Goal: Task Accomplishment & Management: Use online tool/utility

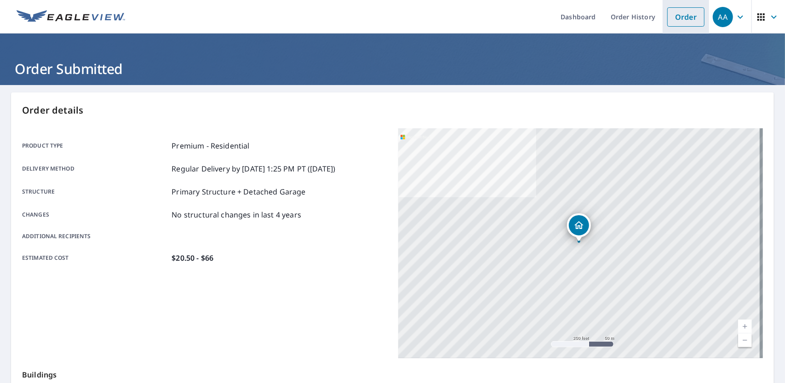
click at [689, 21] on link "Order" at bounding box center [685, 16] width 37 height 19
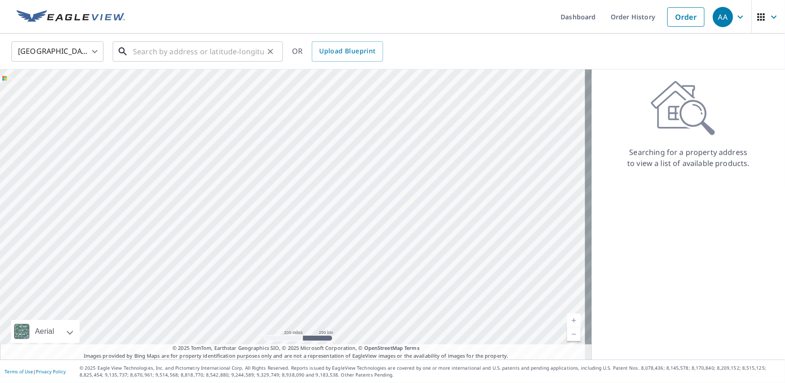
click at [161, 56] on input "text" at bounding box center [198, 52] width 131 height 26
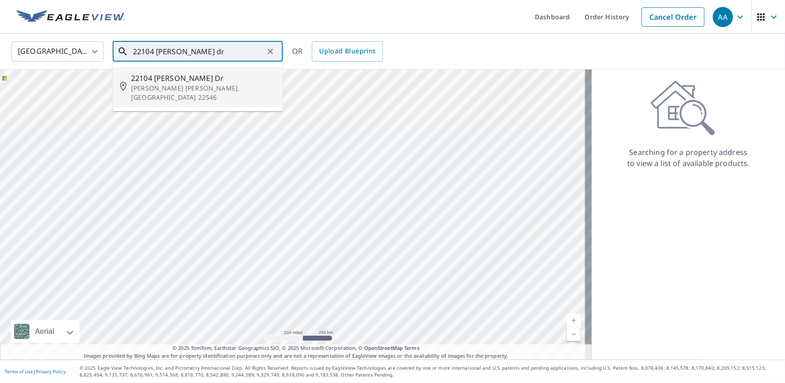
click at [187, 79] on span "22104 Cammack Dr" at bounding box center [203, 78] width 144 height 11
type input "22104 Cammack Dr Ruther Glen, VA 22546"
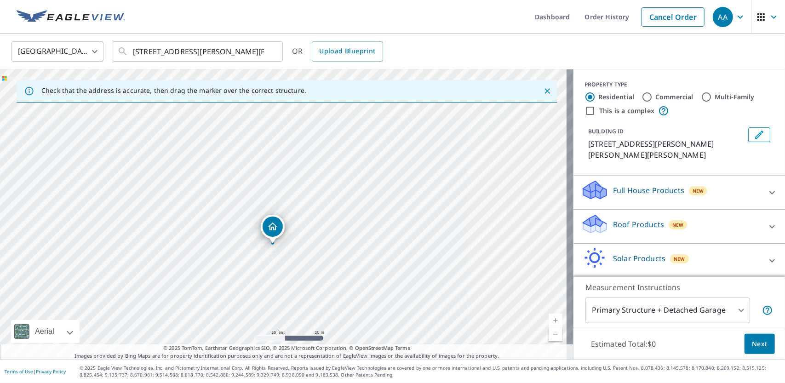
click at [764, 226] on div at bounding box center [772, 227] width 22 height 22
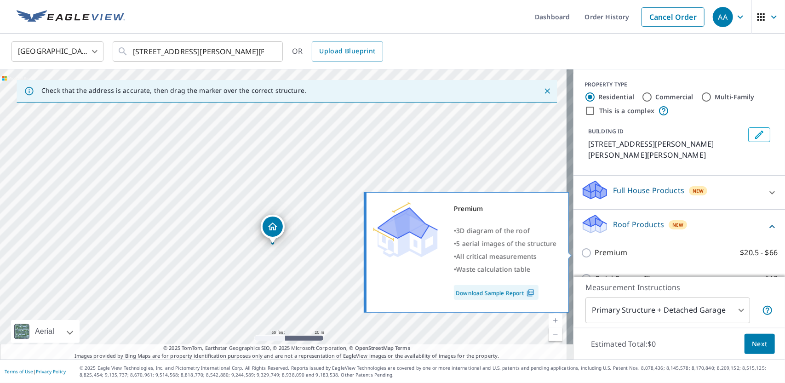
click at [651, 253] on label "Premium $20.5 - $66" at bounding box center [685, 252] width 183 height 11
click at [594, 253] on input "Premium $20.5 - $66" at bounding box center [588, 252] width 14 height 11
checkbox input "true"
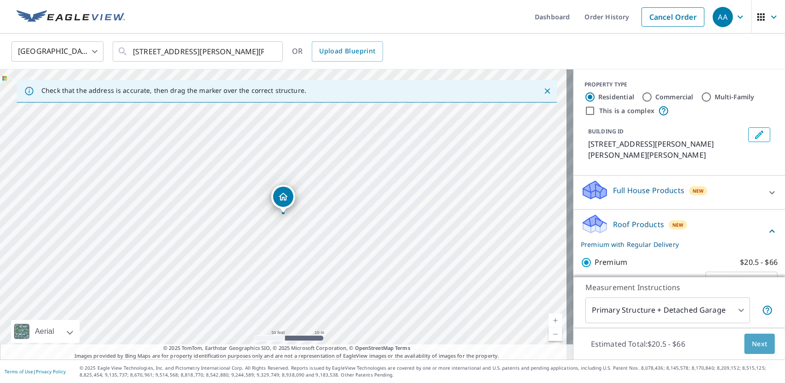
click at [754, 345] on span "Next" at bounding box center [760, 343] width 16 height 11
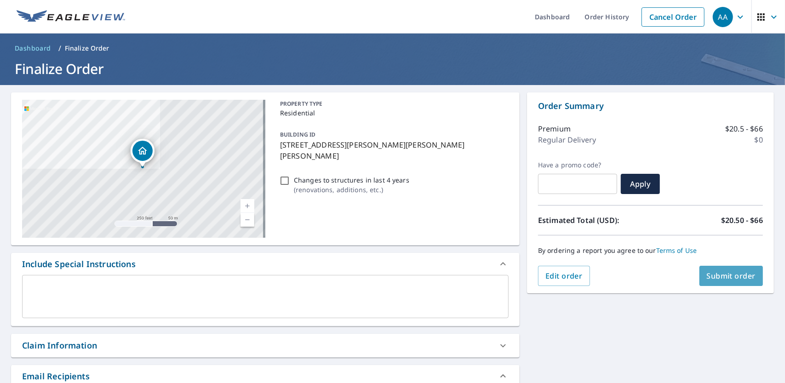
click at [736, 273] on span "Submit order" at bounding box center [731, 276] width 49 height 10
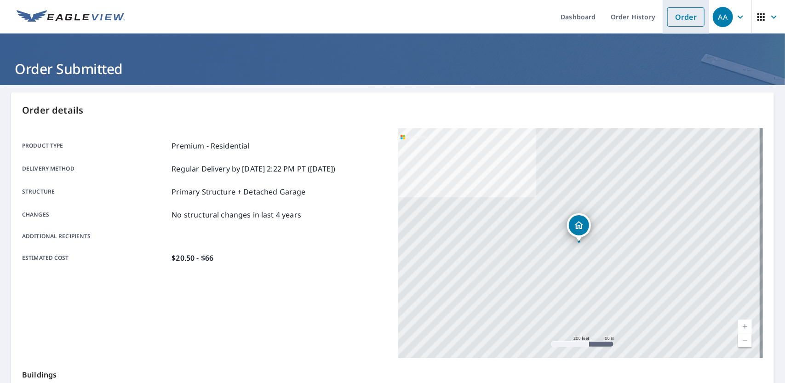
click at [672, 20] on link "Order" at bounding box center [685, 16] width 37 height 19
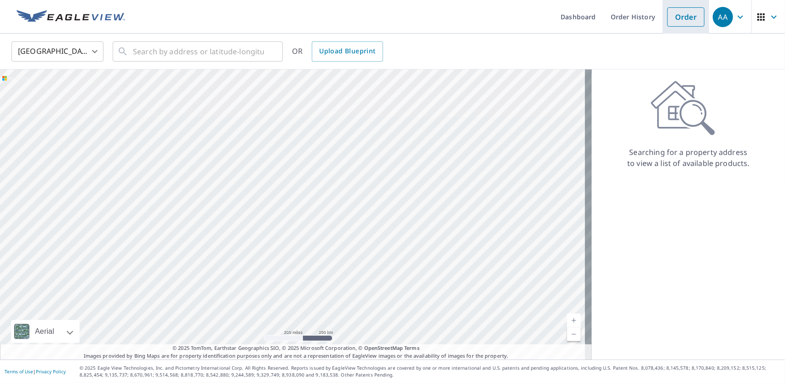
click at [667, 17] on link "Order" at bounding box center [685, 16] width 37 height 19
click at [639, 18] on link "Order History" at bounding box center [632, 17] width 59 height 34
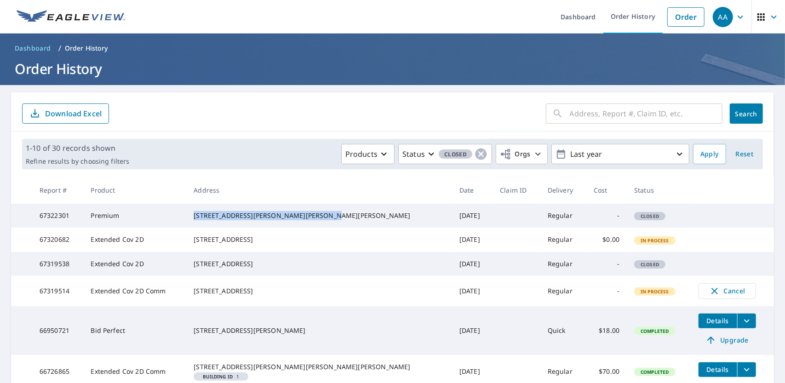
drag, startPoint x: 226, startPoint y: 215, endPoint x: 303, endPoint y: 222, distance: 76.6
click at [303, 220] on div "22104 Cammack Dr Ruther Glen, VA 22546" at bounding box center [319, 215] width 251 height 9
copy div "22104 Cammack Dr Ruther Glen, VA 22546"
click at [669, 15] on link "Order" at bounding box center [685, 16] width 37 height 19
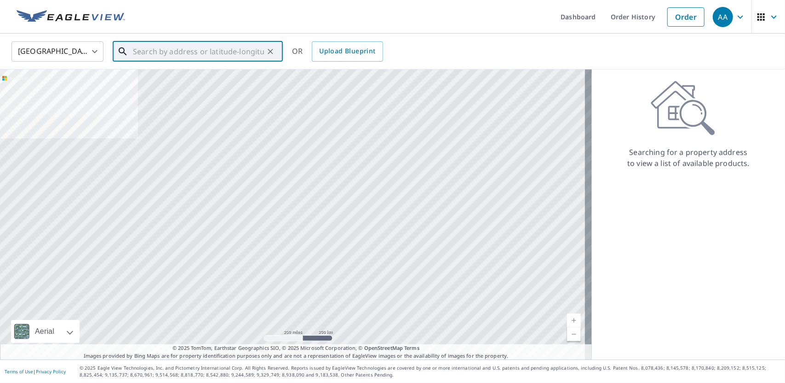
paste input "22104 Cammack Dr Ruther Glen, VA 22546"
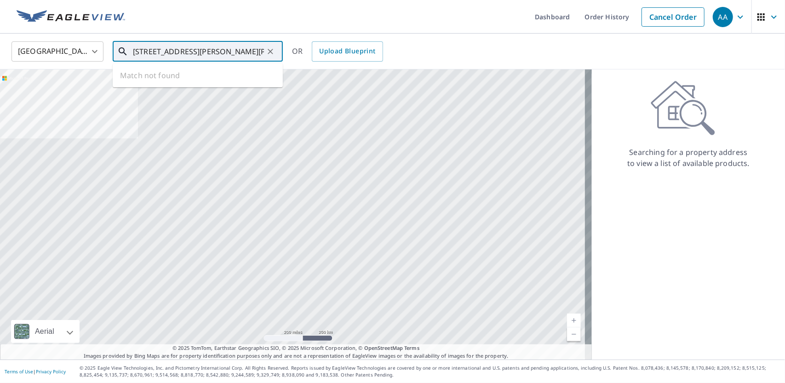
scroll to position [0, 17]
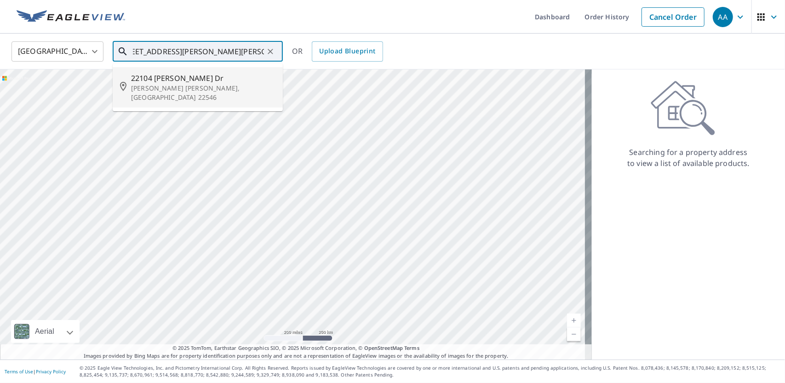
click at [209, 80] on span "22104 Cammack Dr" at bounding box center [203, 78] width 144 height 11
type input "22104 Cammack Dr Ruther Glen, VA 22546"
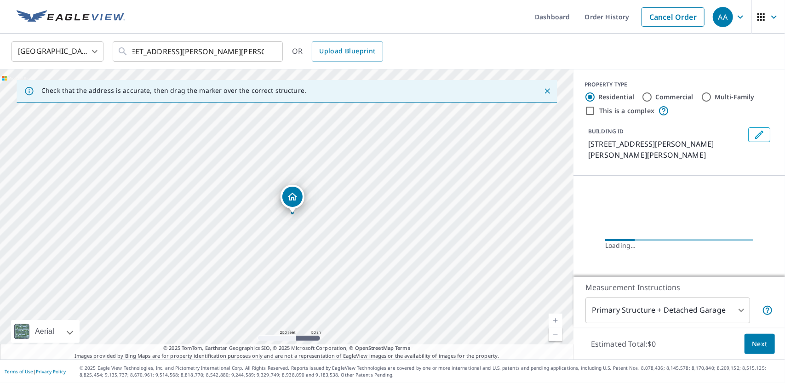
scroll to position [0, 0]
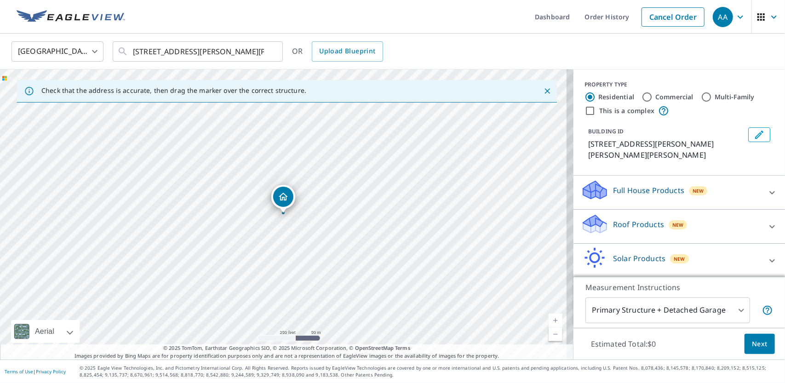
click at [761, 222] on div at bounding box center [772, 227] width 22 height 22
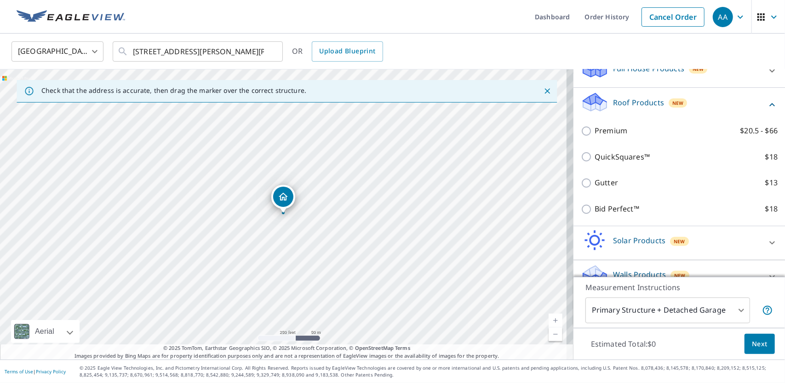
scroll to position [138, 0]
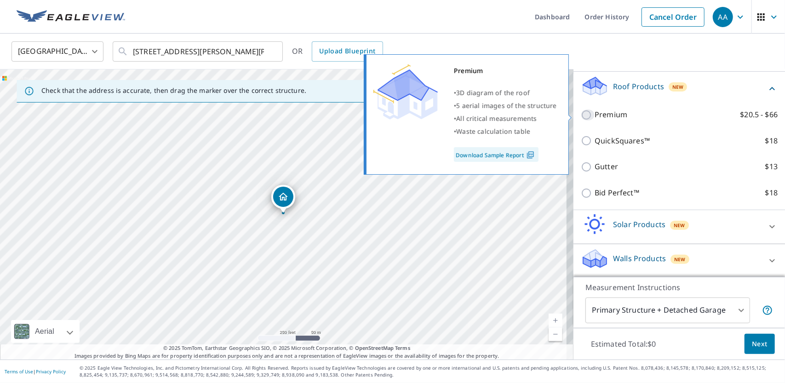
click at [582, 115] on input "Premium $20.5 - $66" at bounding box center [588, 114] width 14 height 11
checkbox input "true"
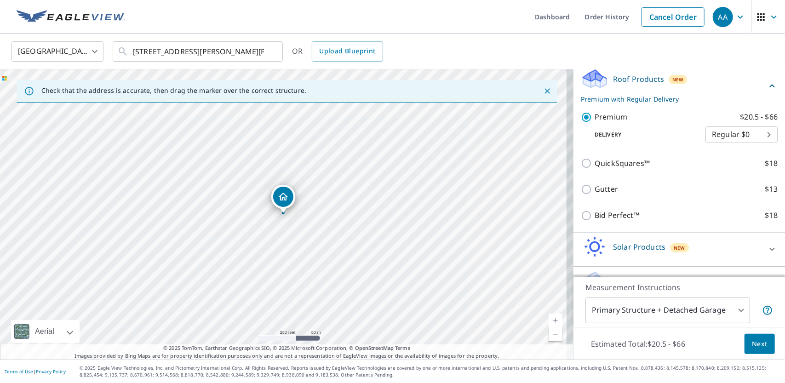
scroll to position [168, 0]
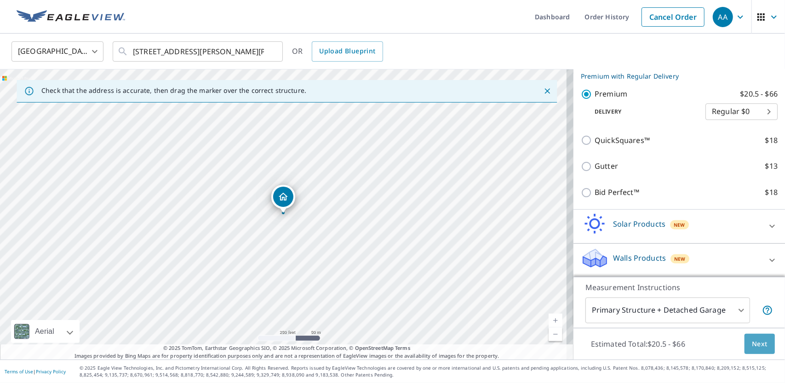
click at [758, 342] on span "Next" at bounding box center [760, 343] width 16 height 11
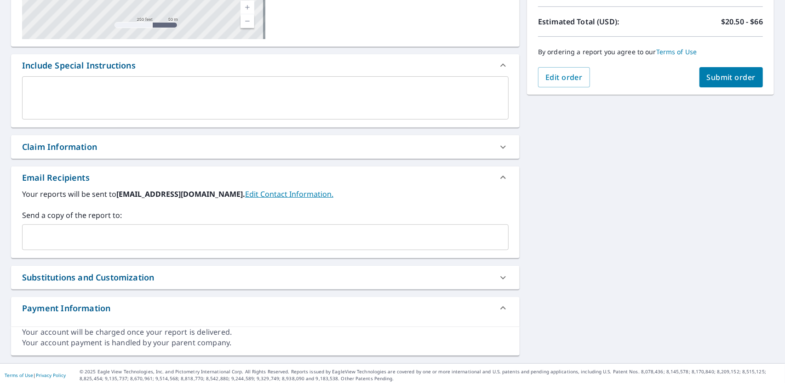
scroll to position [201, 0]
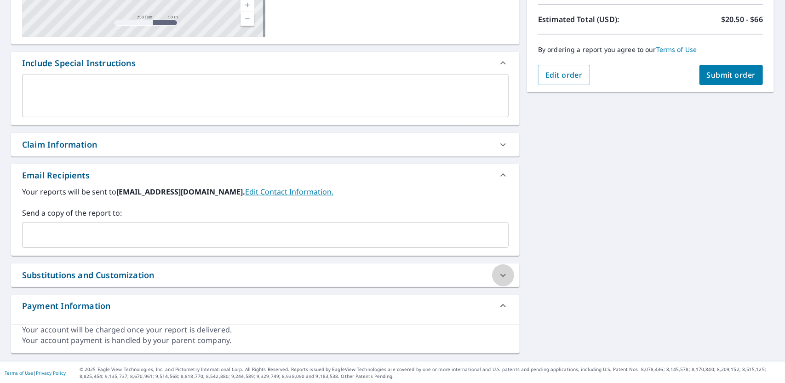
click at [499, 274] on icon at bounding box center [502, 275] width 11 height 11
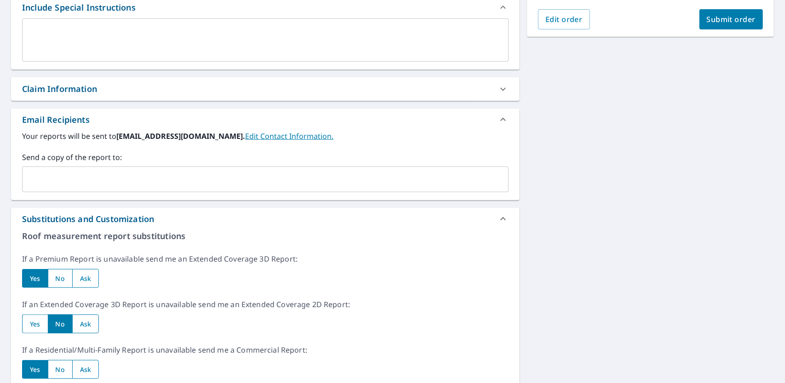
scroll to position [339, 0]
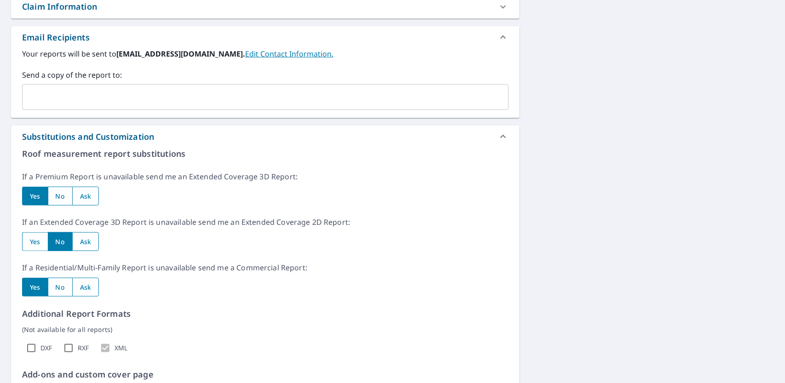
click at [40, 245] on input "radio" at bounding box center [35, 241] width 26 height 19
radio input "true"
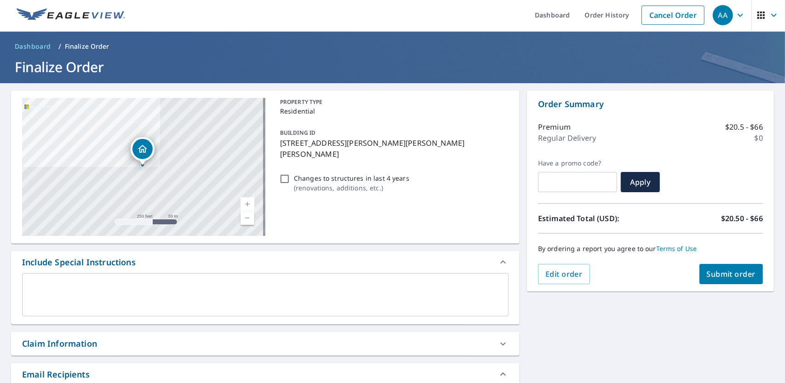
scroll to position [0, 0]
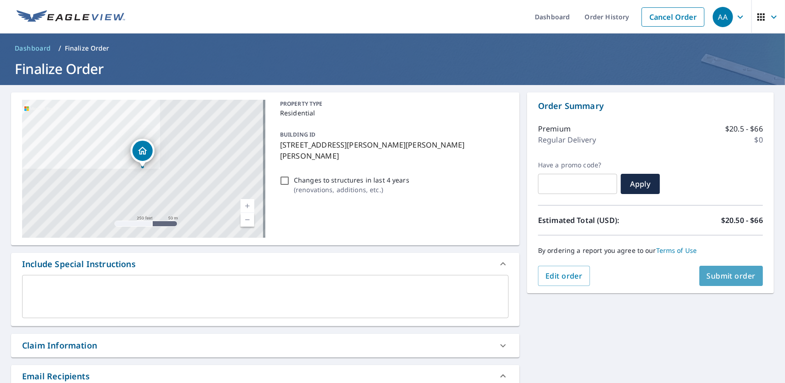
click at [723, 277] on span "Submit order" at bounding box center [731, 276] width 49 height 10
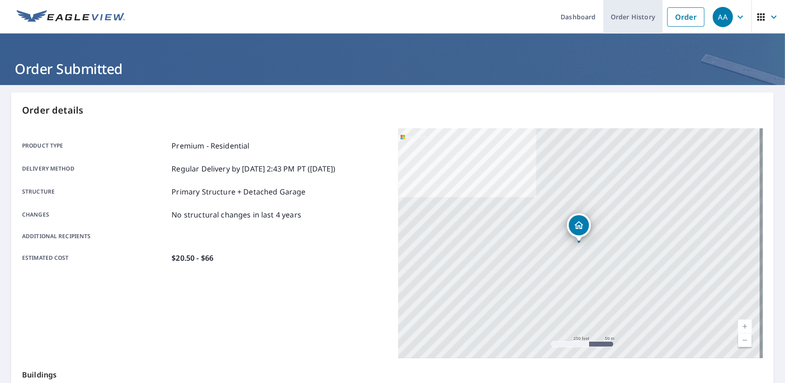
click at [617, 15] on link "Order History" at bounding box center [632, 17] width 59 height 34
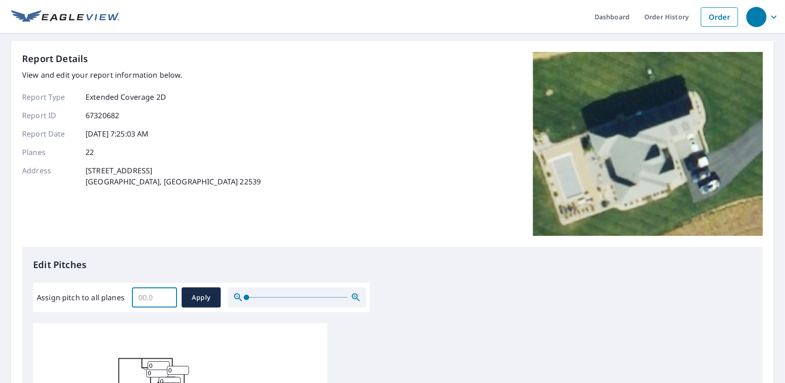
click at [146, 293] on input "Assign pitch to all planes" at bounding box center [154, 298] width 45 height 26
type input "12"
click at [203, 297] on span "Apply" at bounding box center [201, 297] width 24 height 11
type input "12"
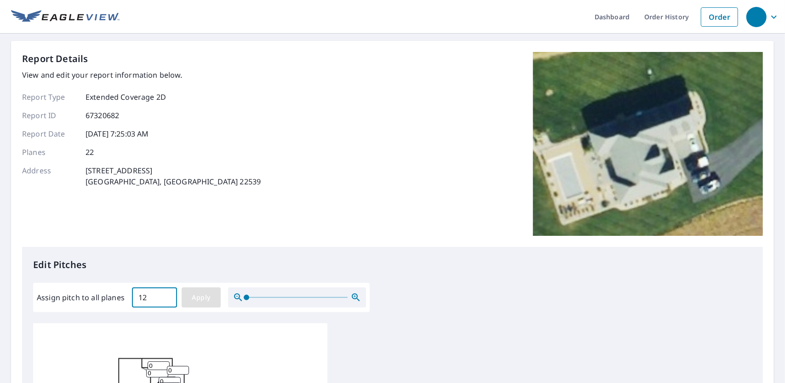
type input "12"
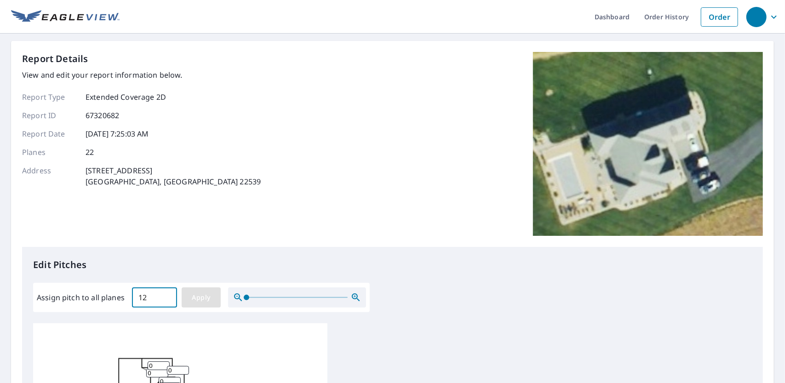
type input "12"
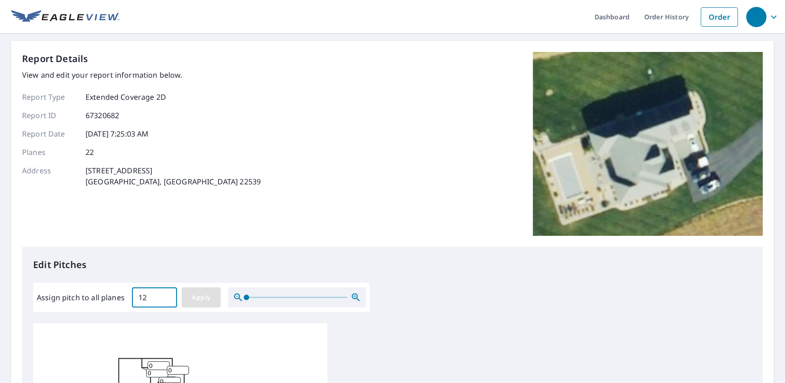
type input "12"
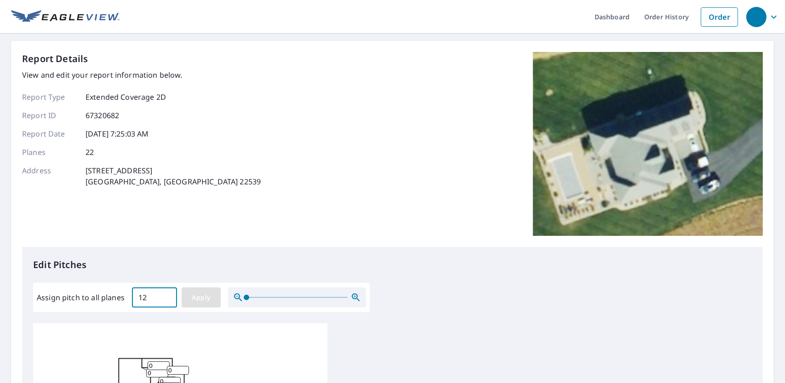
type input "12"
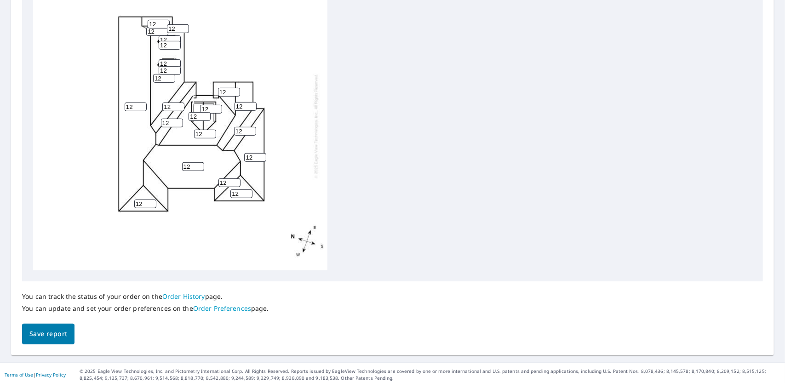
scroll to position [344, 0]
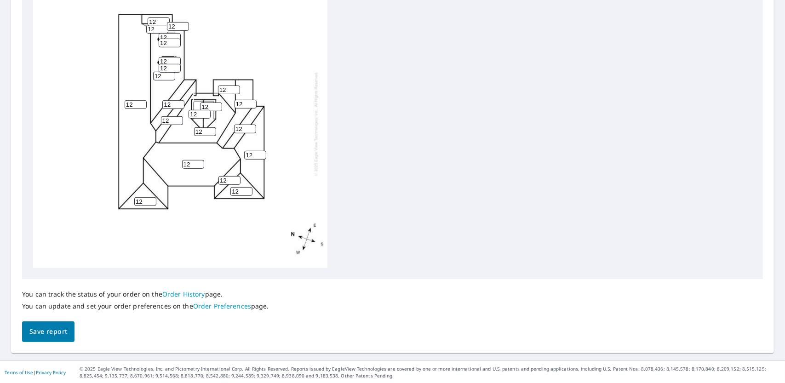
click at [63, 335] on span "Save report" at bounding box center [48, 331] width 38 height 11
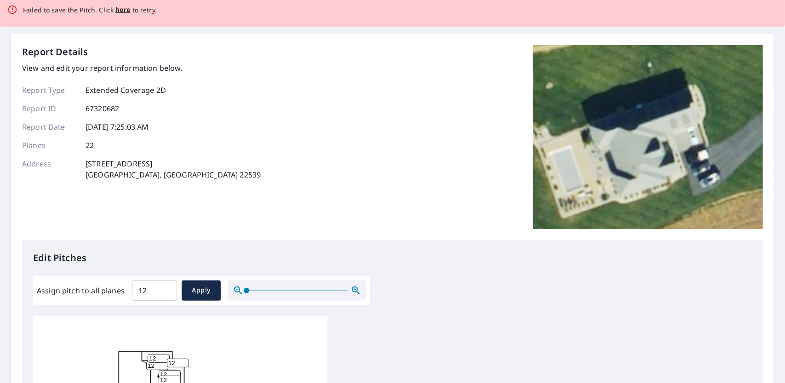
scroll to position [0, 0]
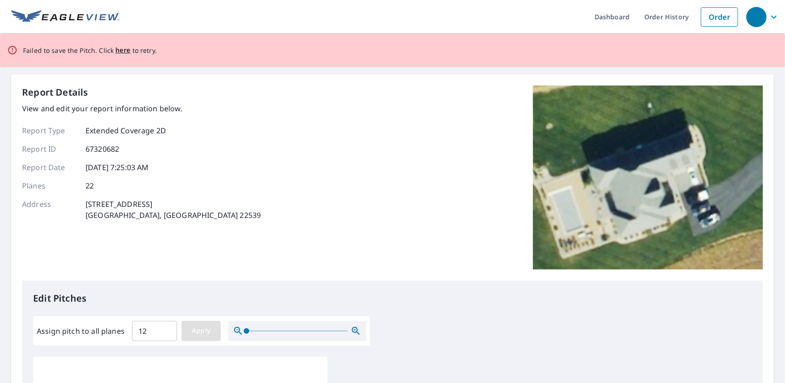
click at [216, 327] on button "Apply" at bounding box center [201, 331] width 39 height 20
click at [120, 50] on span "here" at bounding box center [122, 50] width 15 height 11
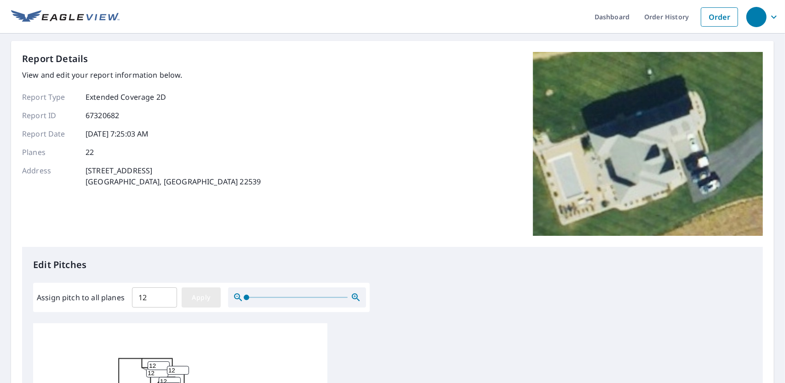
click at [201, 294] on span "Apply" at bounding box center [201, 297] width 24 height 11
click at [200, 301] on span "Apply" at bounding box center [201, 297] width 24 height 11
click at [158, 297] on input "12" at bounding box center [154, 298] width 45 height 26
click at [190, 298] on span "Apply" at bounding box center [201, 297] width 24 height 11
click at [143, 291] on input "Assign pitch to all planes" at bounding box center [154, 298] width 45 height 26
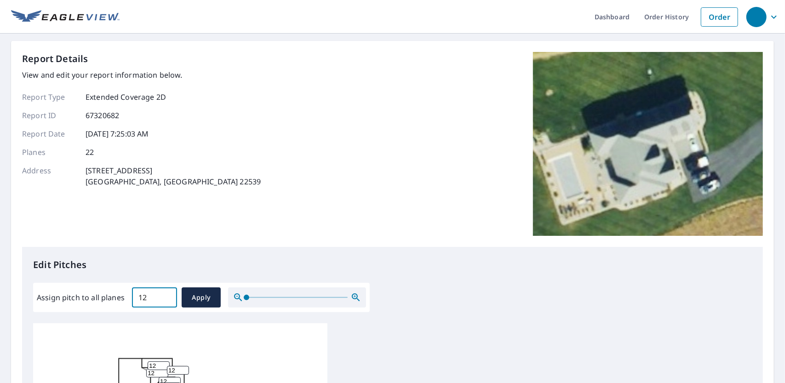
type input "12"
click at [202, 295] on span "Apply" at bounding box center [201, 297] width 24 height 11
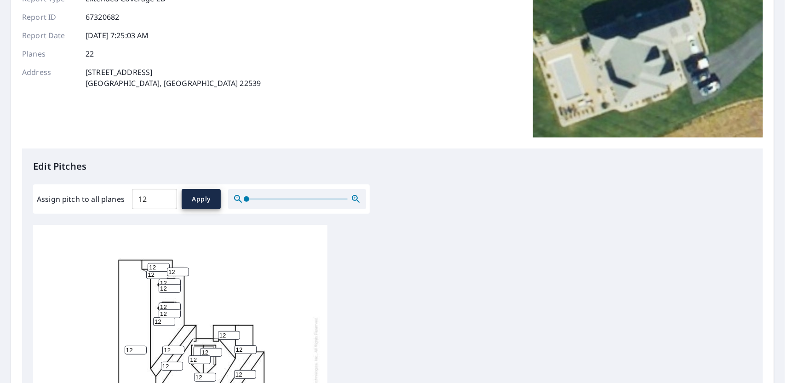
scroll to position [46, 0]
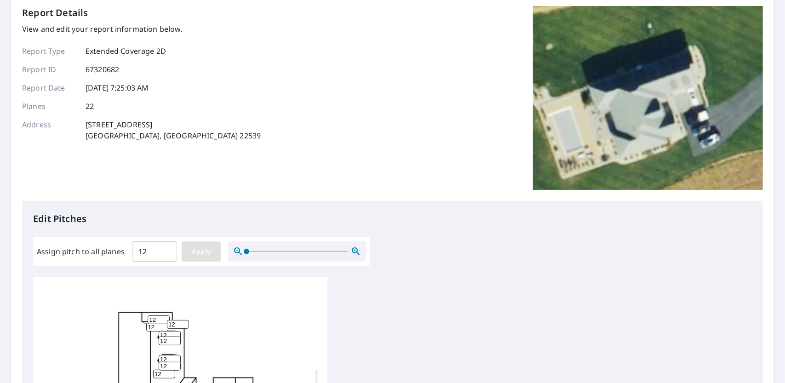
click at [209, 248] on span "Apply" at bounding box center [201, 251] width 24 height 11
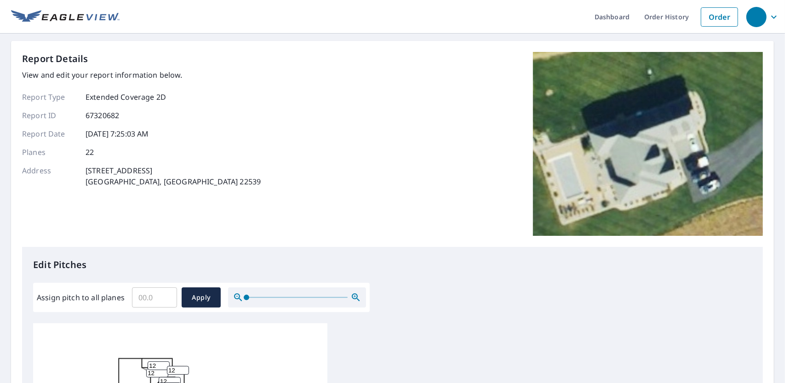
click at [154, 295] on input "Assign pitch to all planes" at bounding box center [154, 298] width 45 height 26
type input "12"
click at [197, 306] on button "Apply" at bounding box center [201, 297] width 39 height 20
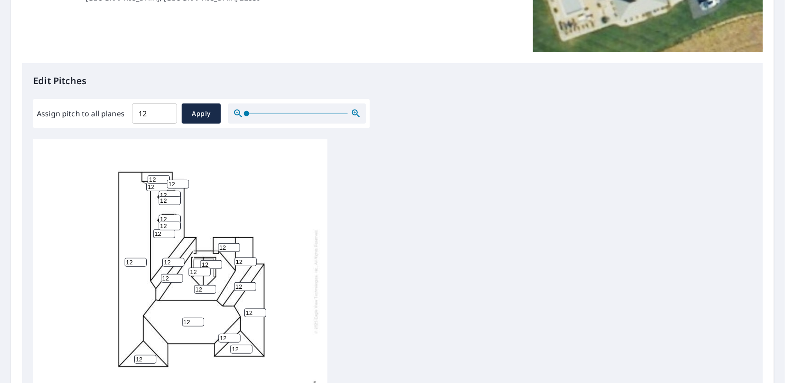
scroll to position [344, 0]
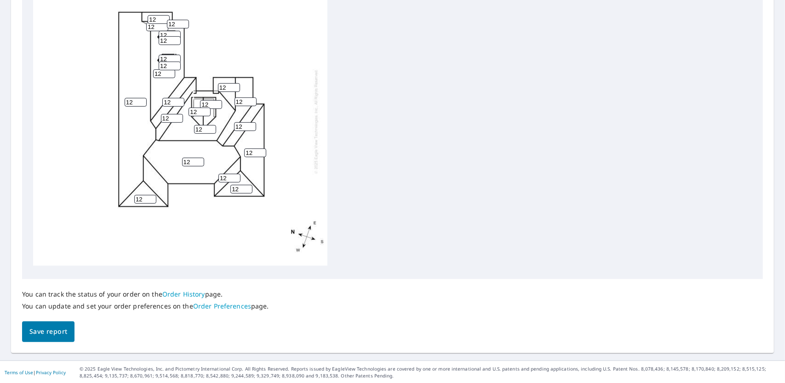
click at [51, 332] on span "Save report" at bounding box center [48, 331] width 38 height 11
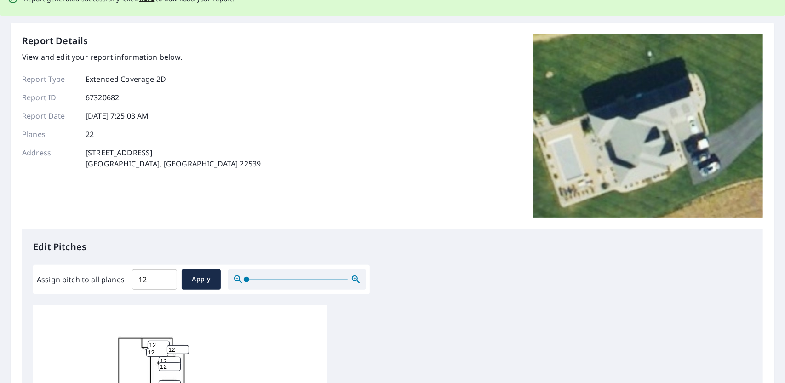
scroll to position [0, 0]
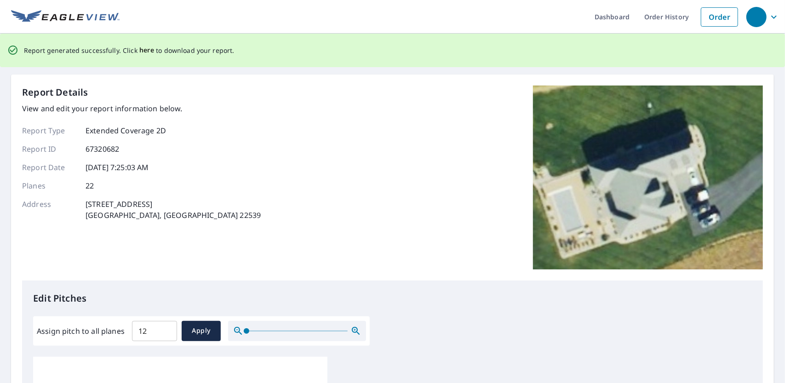
click at [143, 51] on span "here" at bounding box center [146, 50] width 15 height 11
